Goal: Task Accomplishment & Management: Use online tool/utility

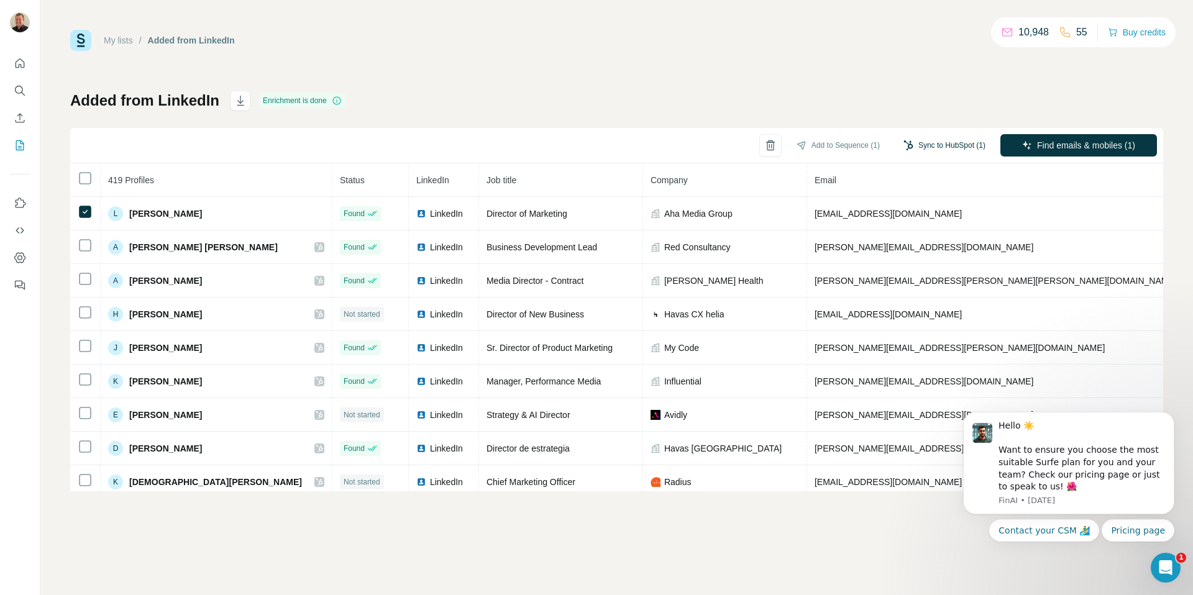
click at [958, 151] on button "Sync to HubSpot (1)" at bounding box center [943, 145] width 99 height 19
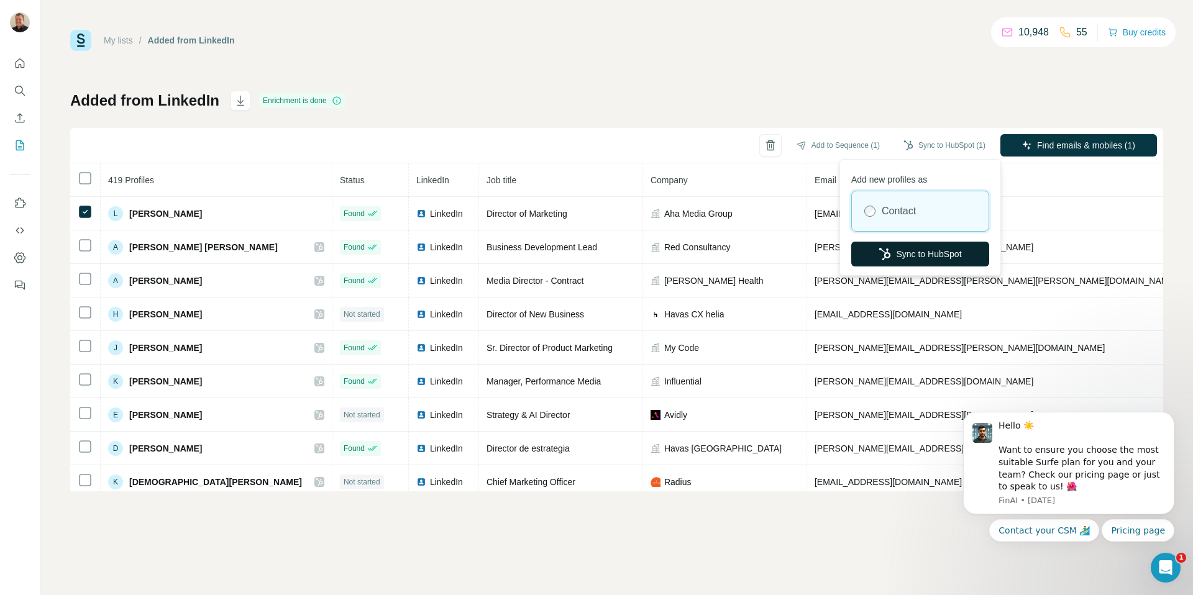
click at [903, 258] on button "Sync to HubSpot" at bounding box center [920, 254] width 138 height 25
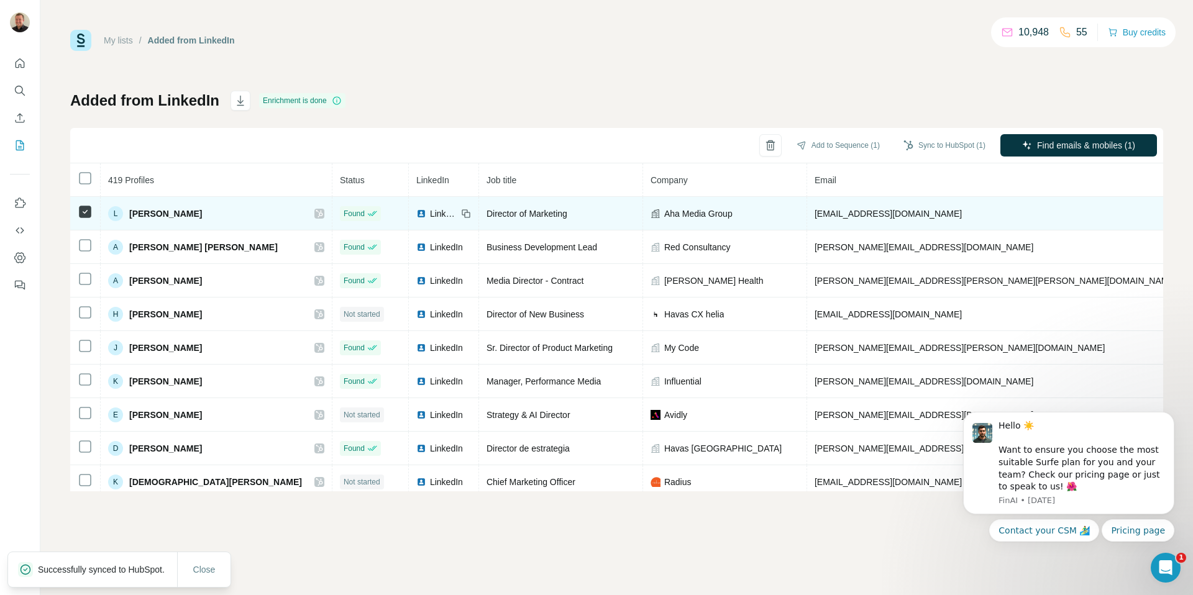
click at [316, 210] on icon at bounding box center [319, 214] width 7 height 10
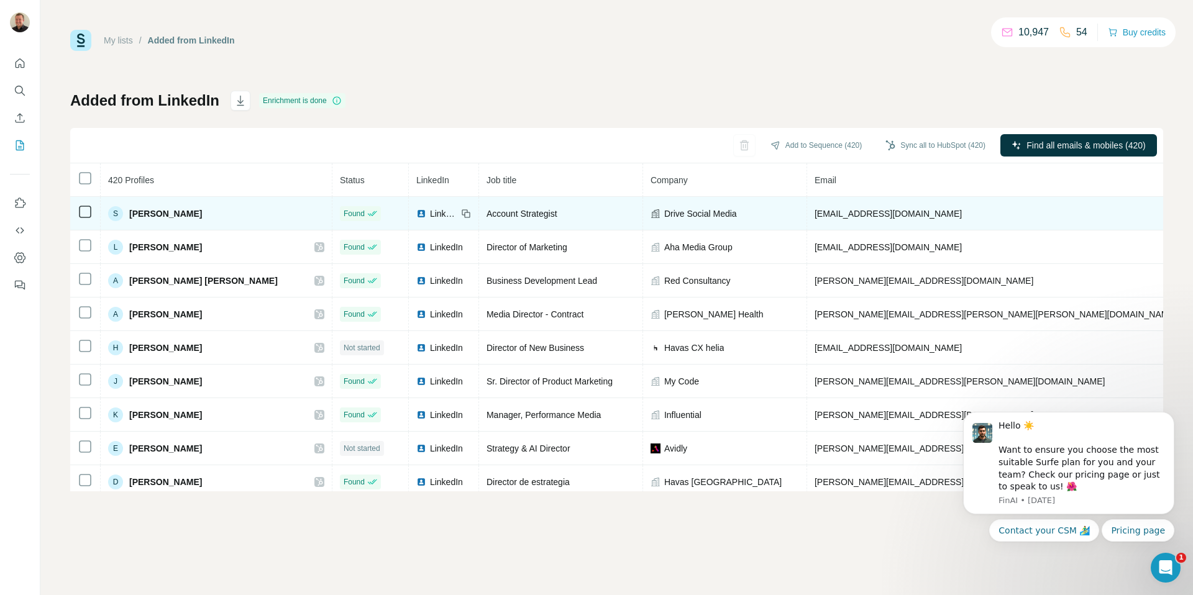
click at [78, 228] on td at bounding box center [85, 214] width 30 height 34
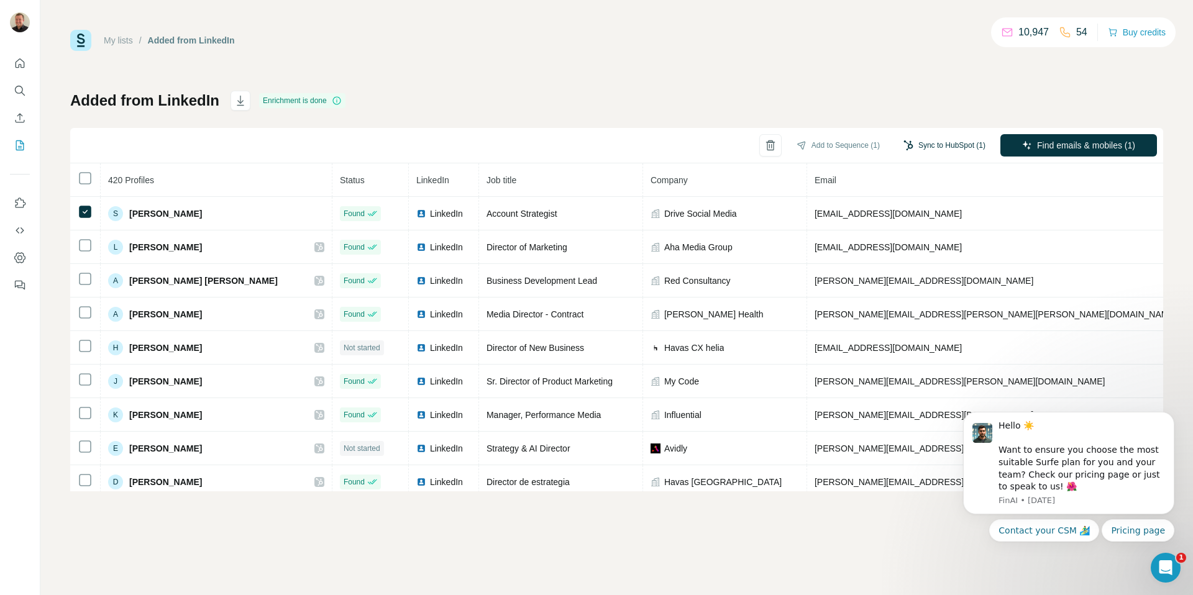
click at [932, 152] on button "Sync to HubSpot (1)" at bounding box center [943, 145] width 99 height 19
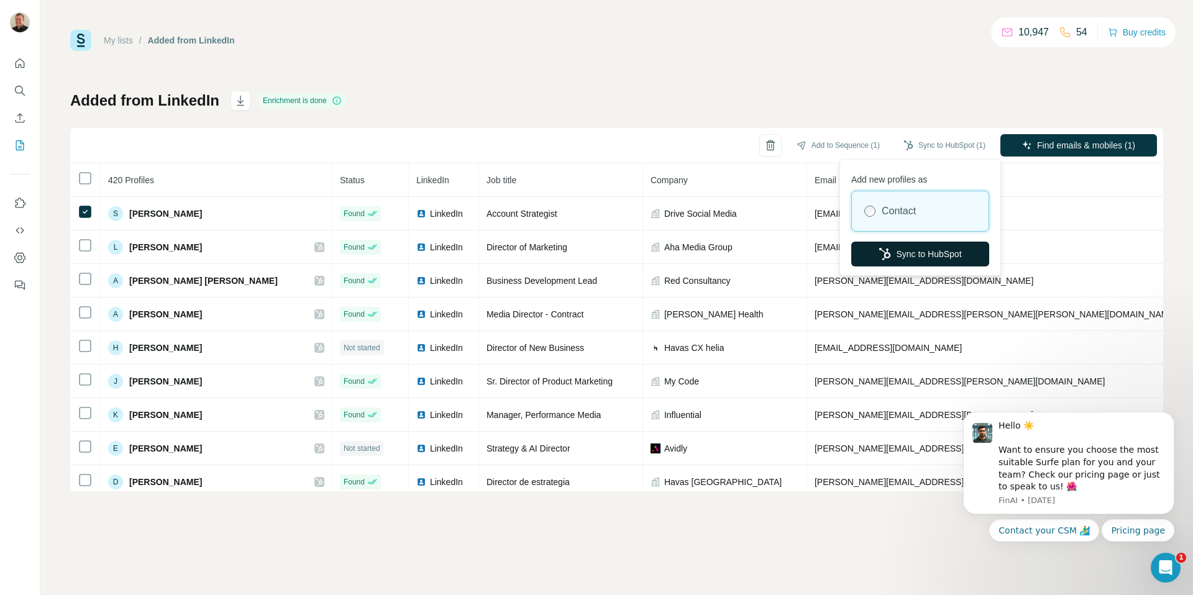
click at [904, 258] on button "Sync to HubSpot" at bounding box center [920, 254] width 138 height 25
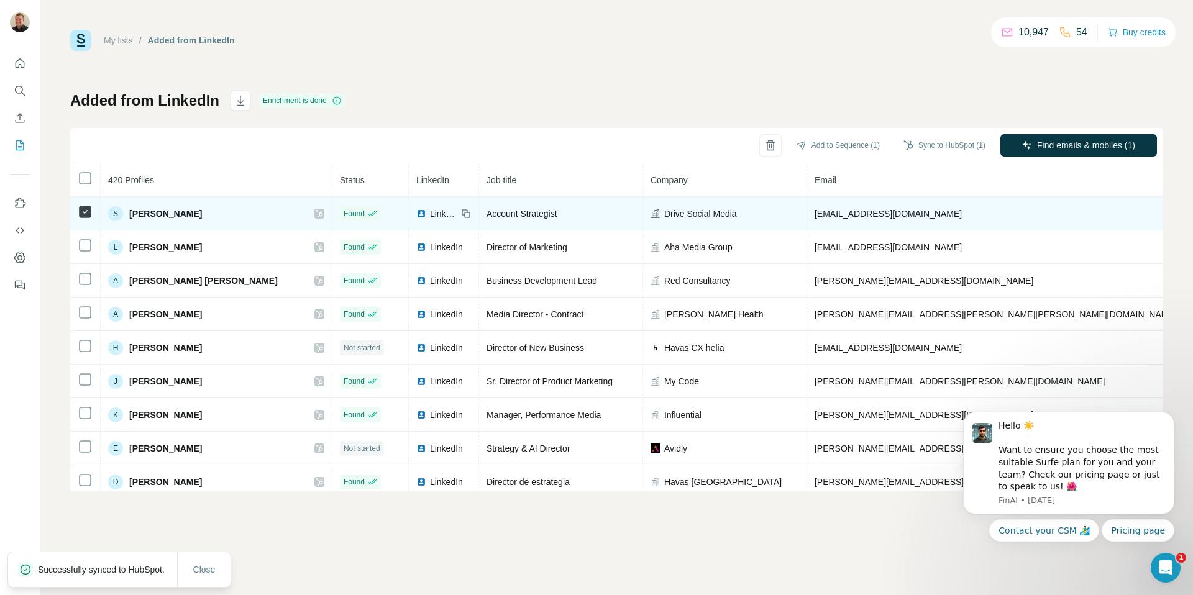
click at [316, 214] on icon at bounding box center [319, 214] width 7 height 10
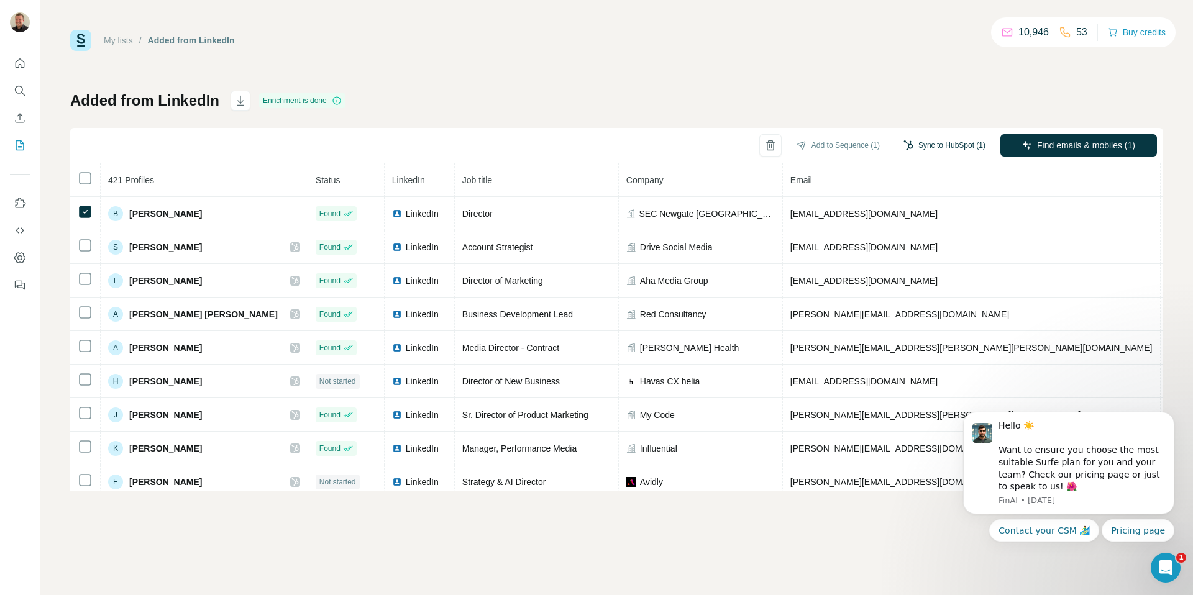
click at [916, 137] on button "Sync to HubSpot (1)" at bounding box center [943, 145] width 99 height 19
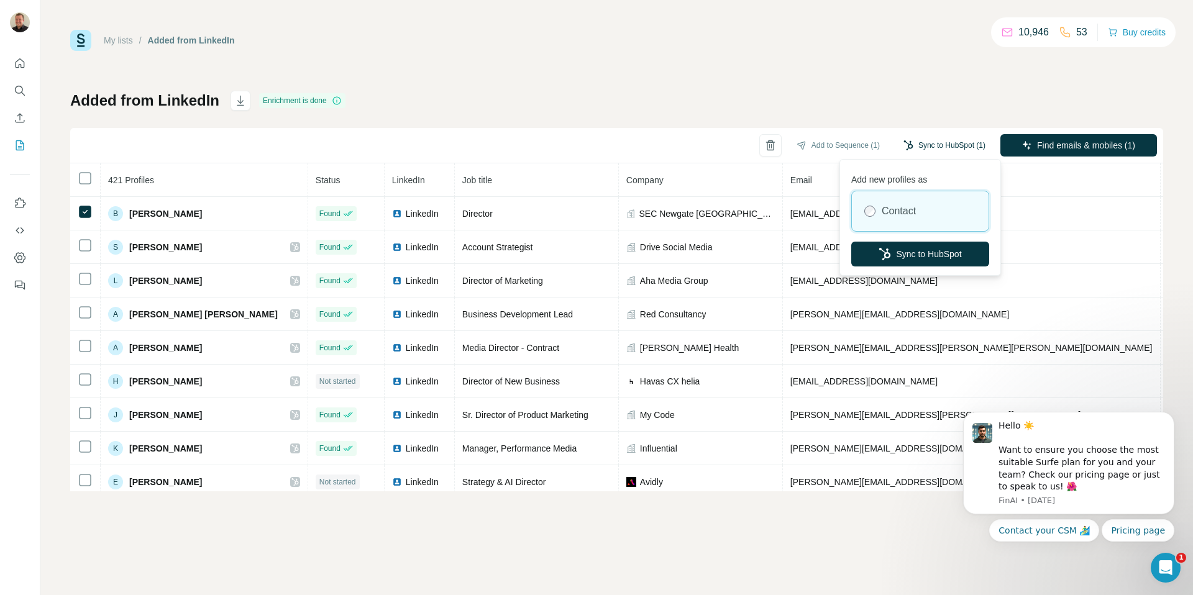
click at [914, 142] on button "Sync to HubSpot (1)" at bounding box center [943, 145] width 99 height 19
click at [929, 262] on button "Sync to HubSpot" at bounding box center [920, 254] width 138 height 25
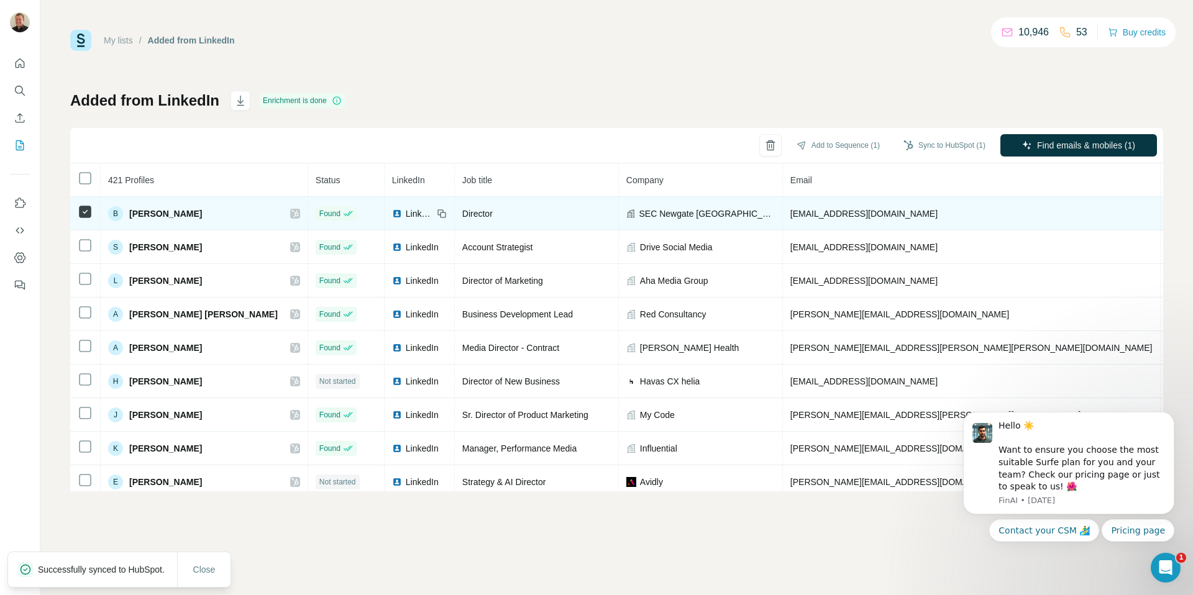
click at [291, 217] on icon at bounding box center [294, 214] width 7 height 10
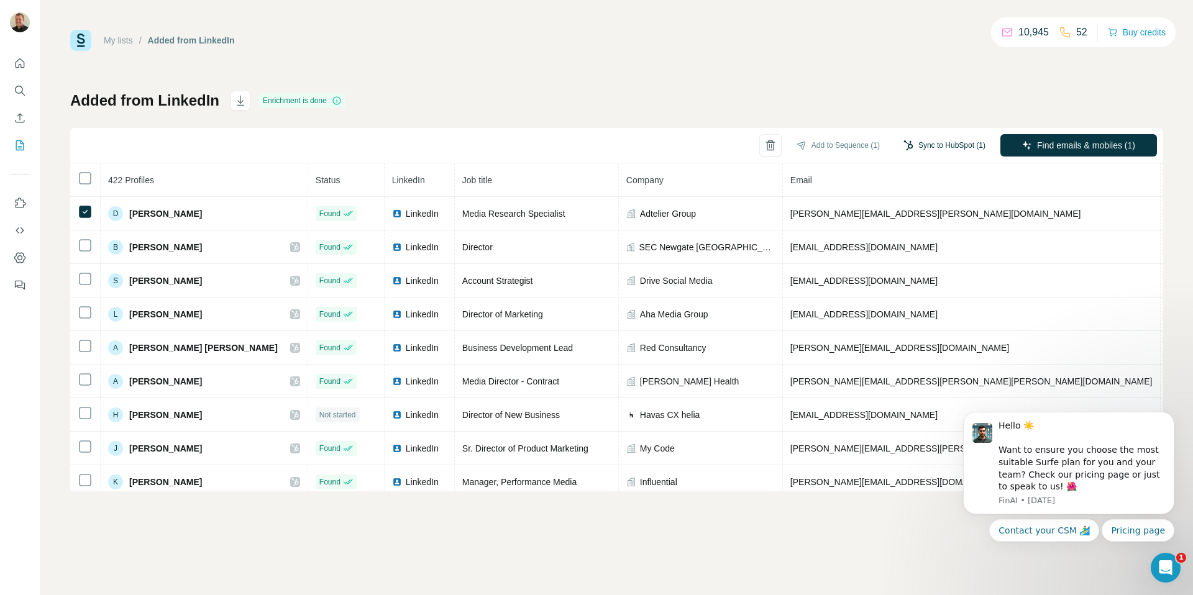
click at [960, 140] on button "Sync to HubSpot (1)" at bounding box center [943, 145] width 99 height 19
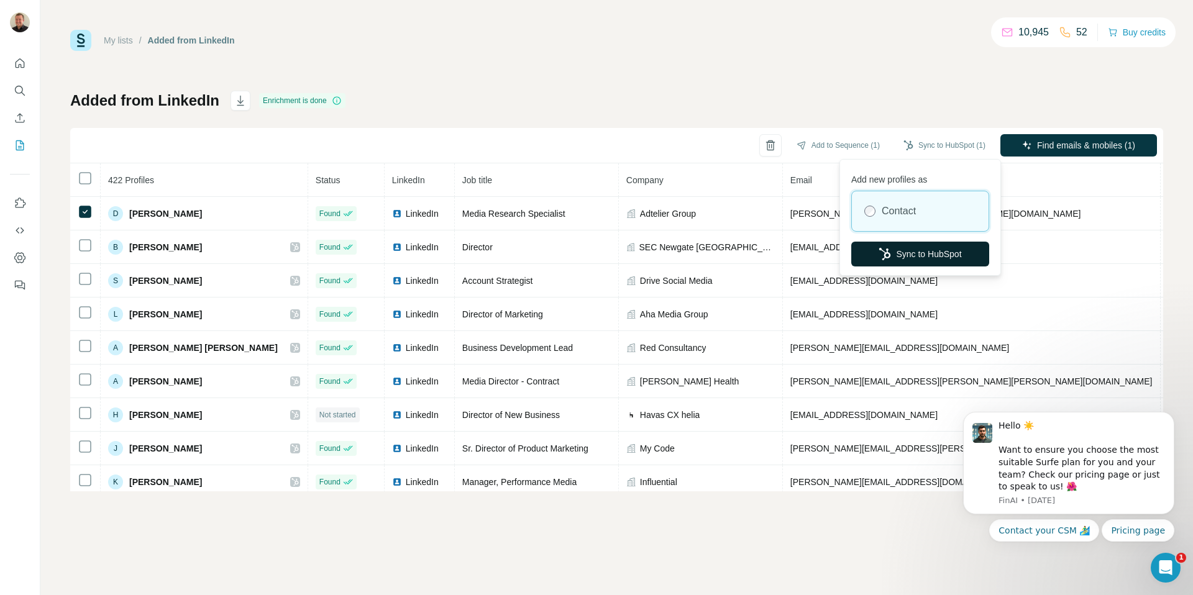
click at [891, 263] on button "Sync to HubSpot" at bounding box center [920, 254] width 138 height 25
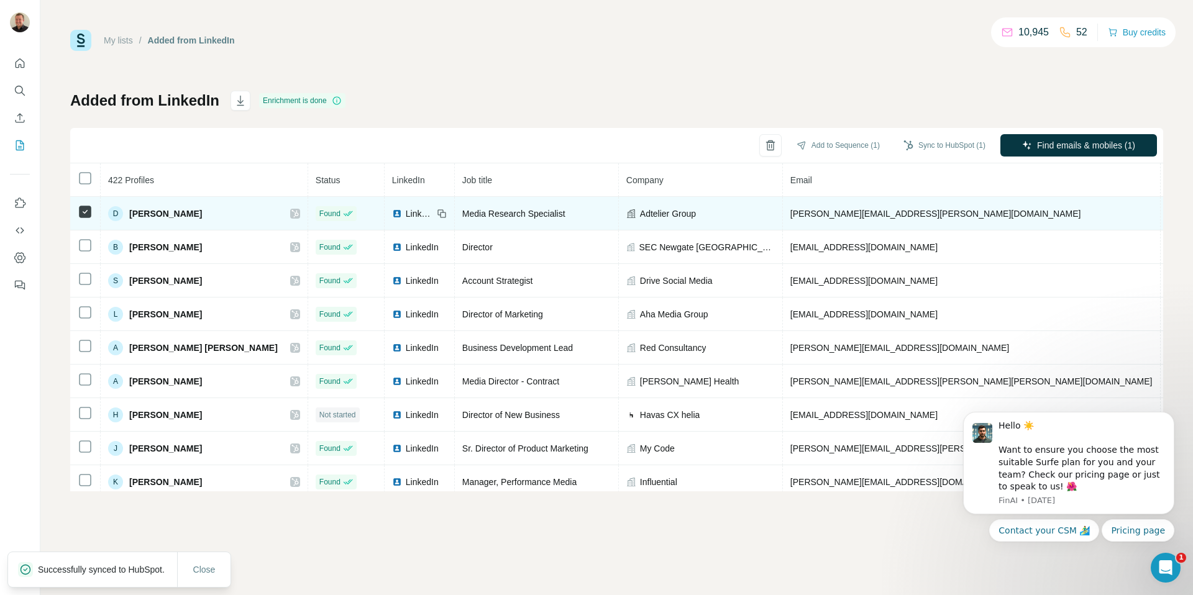
click at [290, 215] on div at bounding box center [295, 214] width 10 height 10
